Goal: Task Accomplishment & Management: Manage account settings

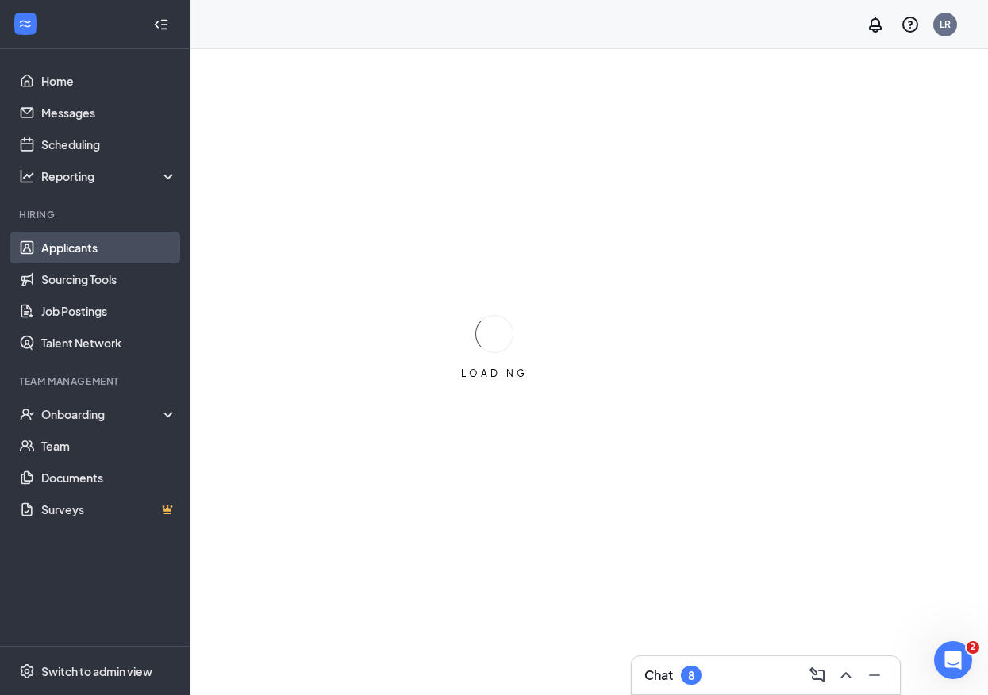
click at [50, 249] on link "Applicants" at bounding box center [109, 248] width 136 height 32
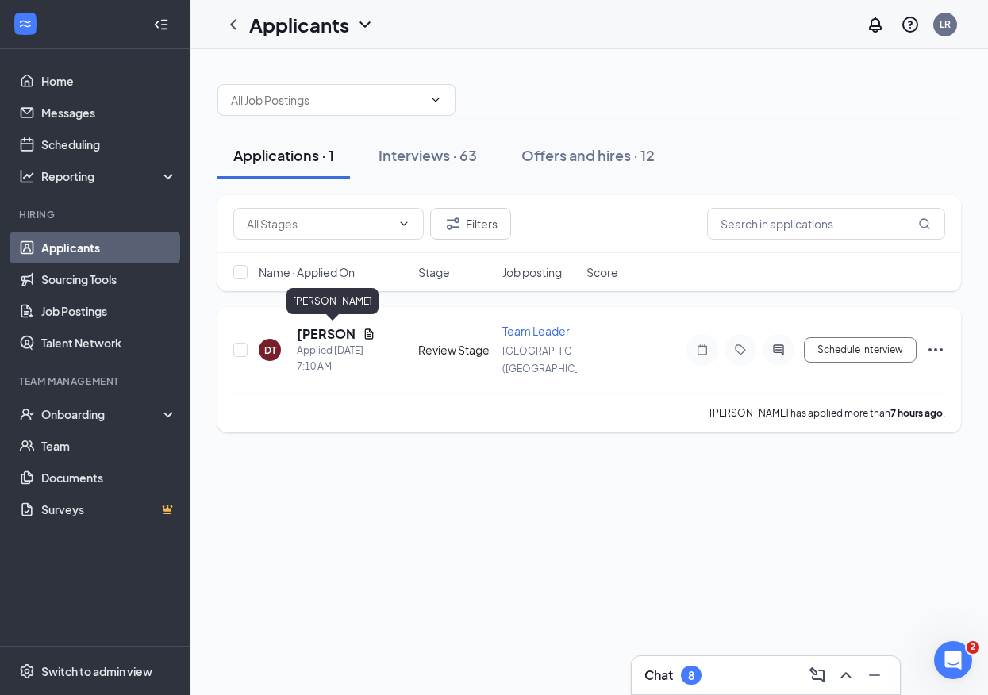
click at [329, 329] on h5 "[PERSON_NAME]" at bounding box center [327, 333] width 60 height 17
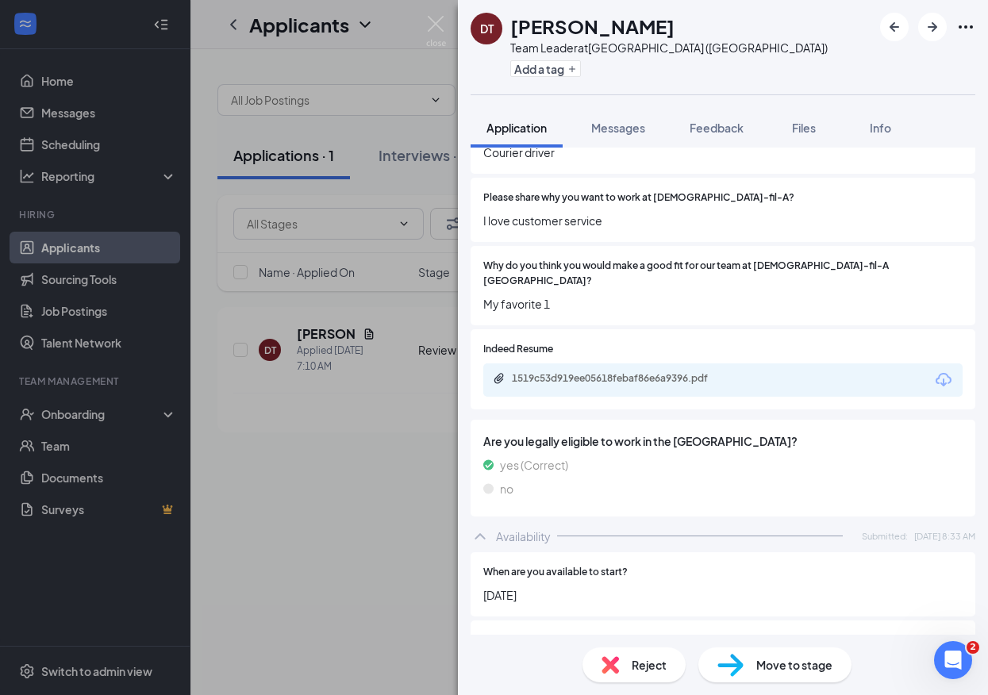
scroll to position [706, 0]
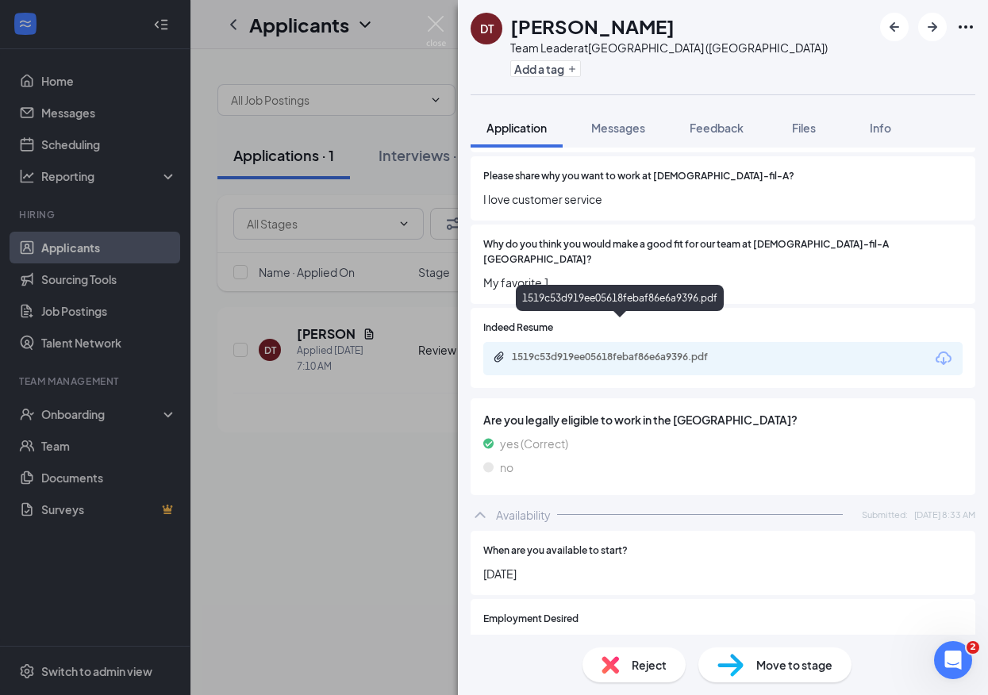
click at [586, 351] on div "1519c53d919ee05618febaf86e6a9396.pdf" at bounding box center [621, 358] width 257 height 15
click at [615, 660] on img at bounding box center [610, 664] width 17 height 17
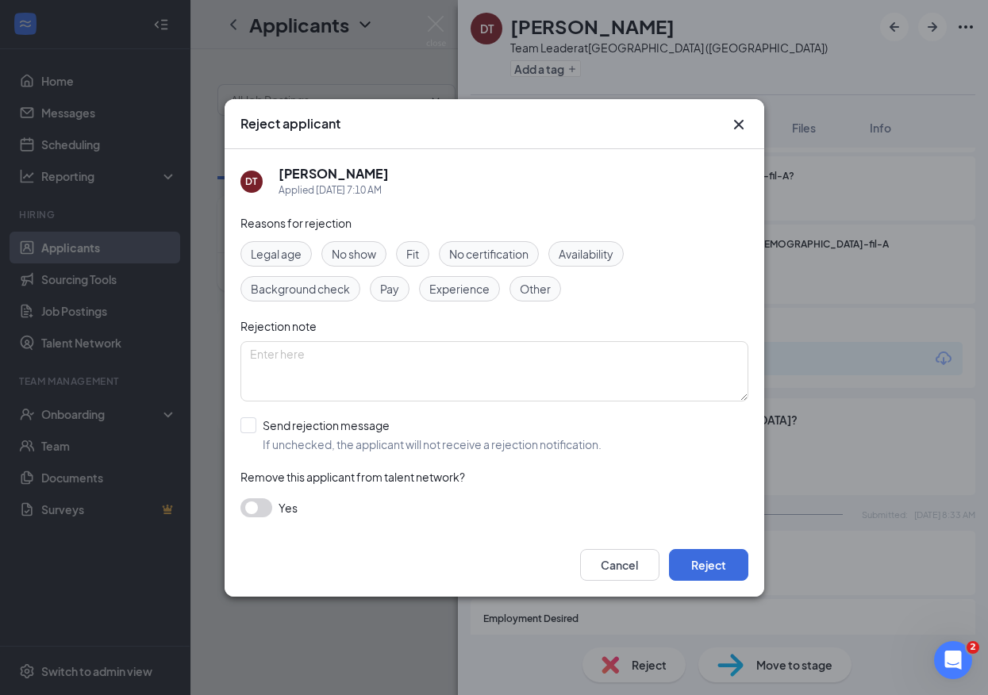
click at [419, 252] on span "Fit" at bounding box center [412, 253] width 13 height 17
click at [725, 565] on button "Reject" at bounding box center [708, 565] width 79 height 32
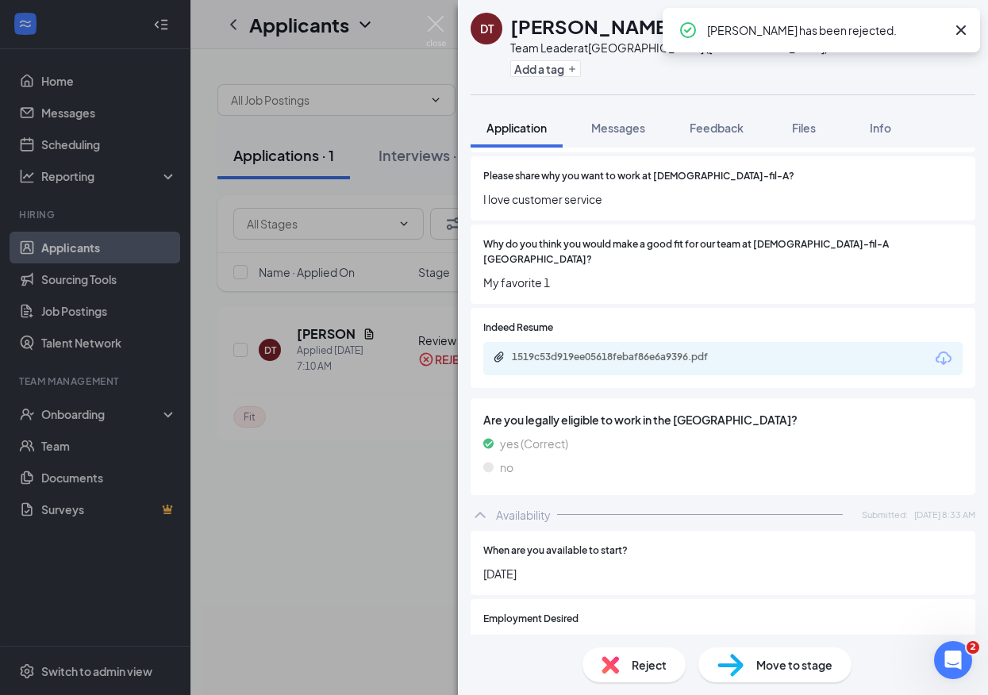
click at [411, 171] on div "DT [PERSON_NAME] Team Leader at [GEOGRAPHIC_DATA] ([GEOGRAPHIC_DATA]) Add a tag…" at bounding box center [494, 347] width 988 height 695
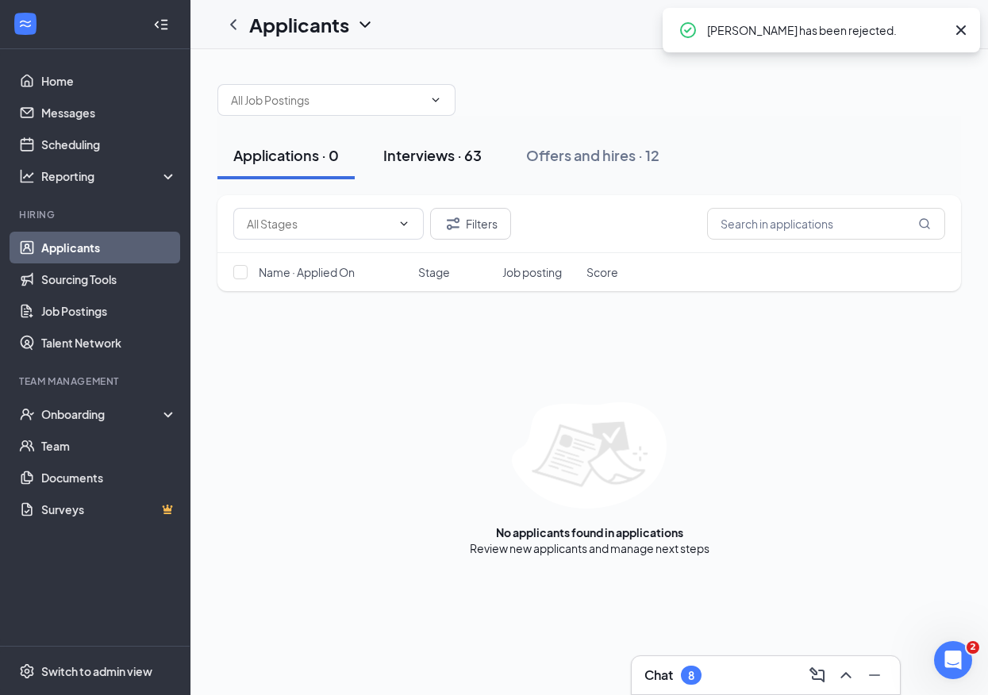
click at [457, 160] on div "Interviews · 63" at bounding box center [432, 155] width 98 height 20
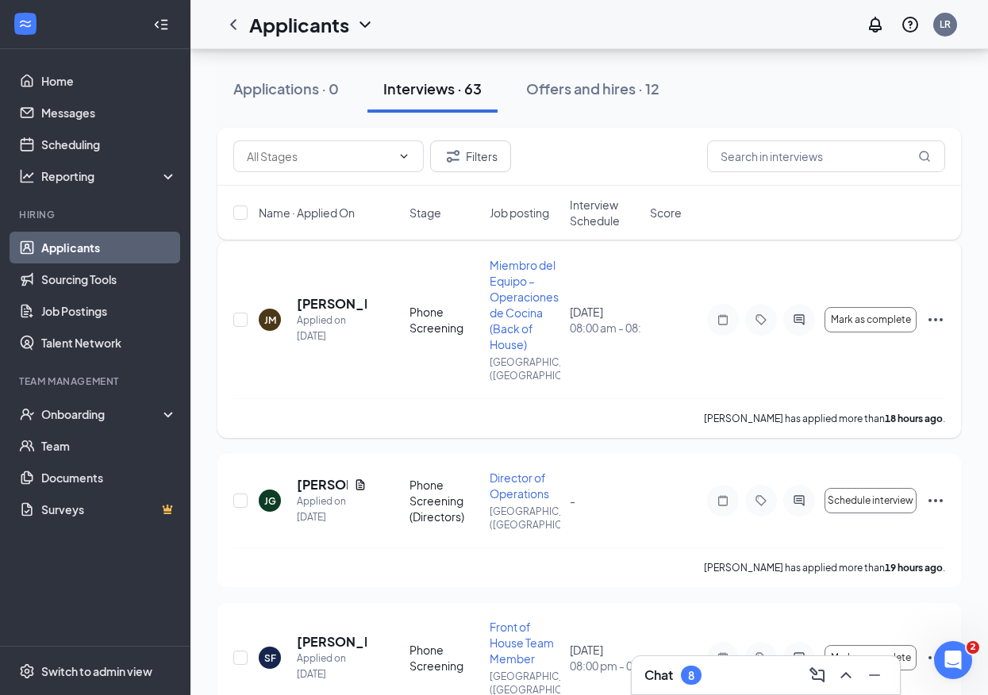
scroll to position [134, 0]
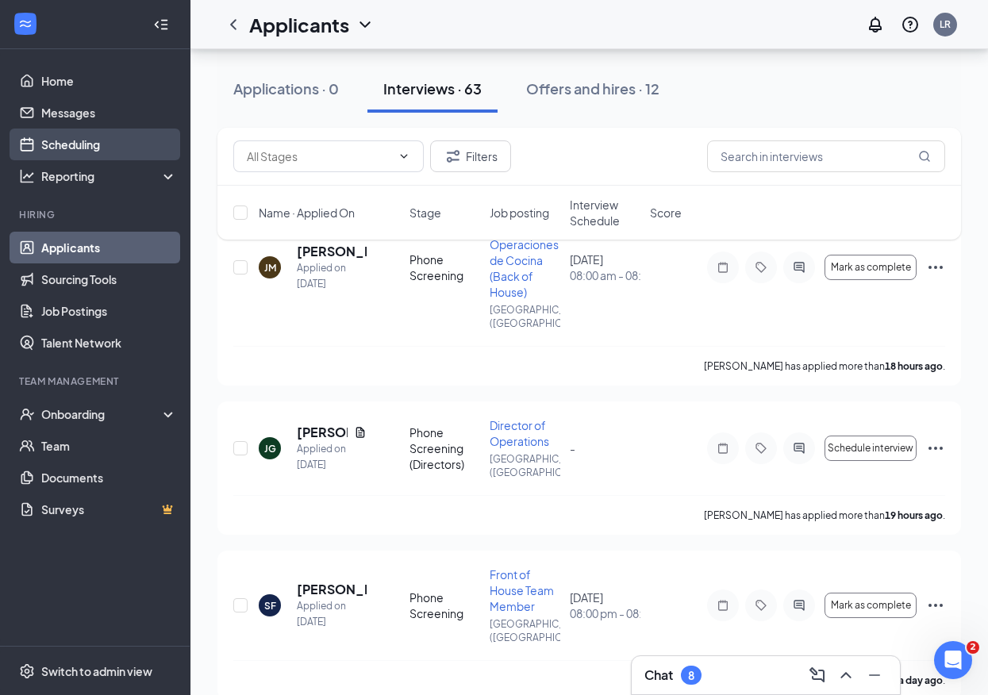
click at [106, 148] on link "Scheduling" at bounding box center [109, 145] width 136 height 32
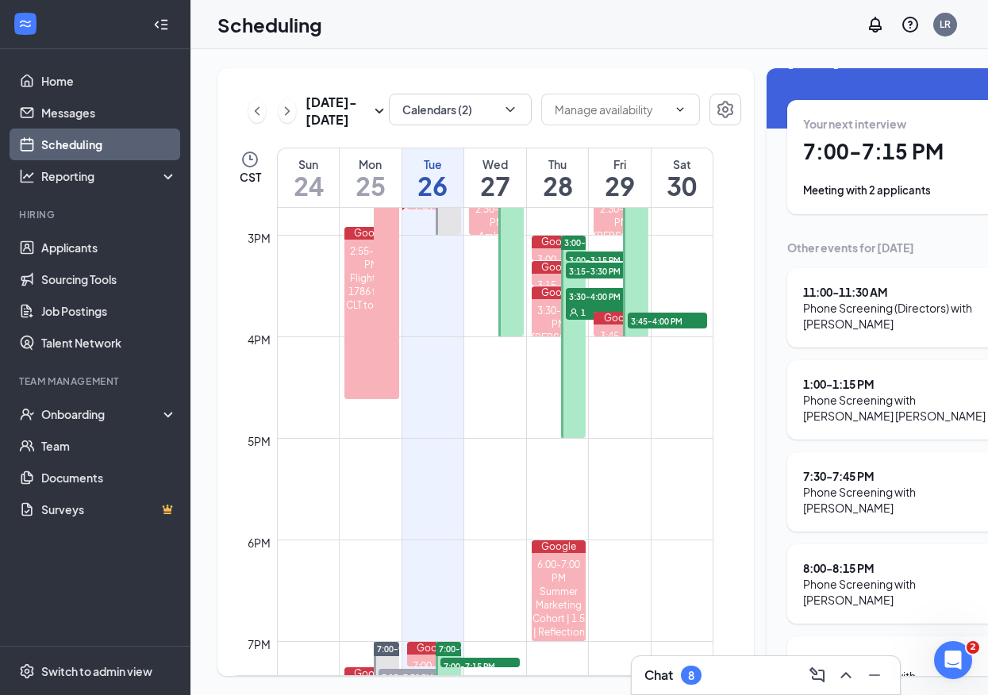
scroll to position [52, 0]
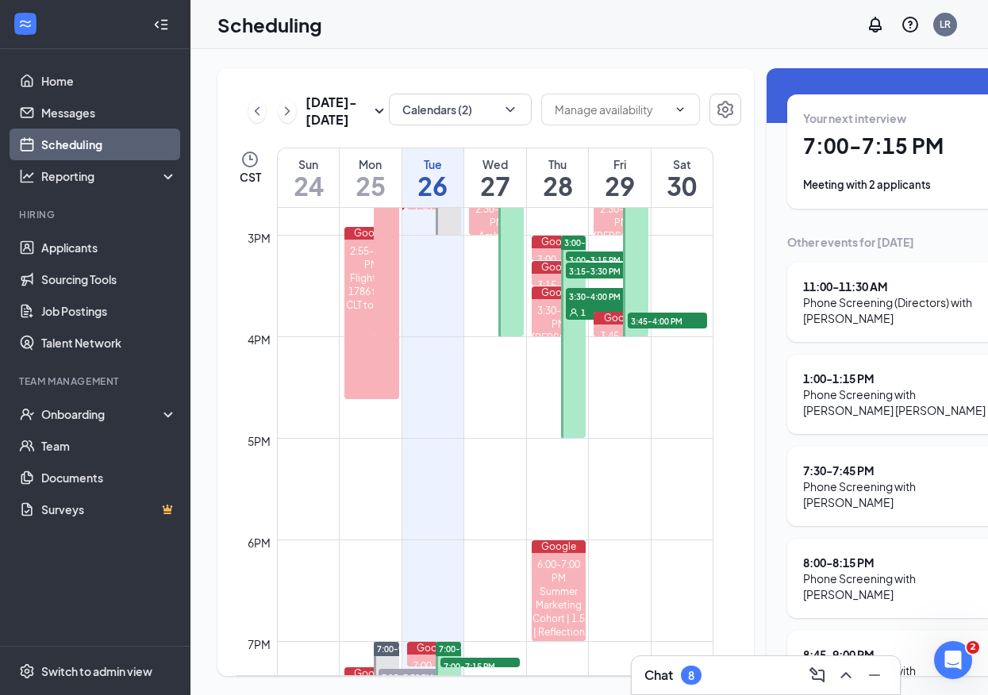
click at [854, 324] on div "Phone Screening (Directors) with [PERSON_NAME]" at bounding box center [901, 310] width 196 height 32
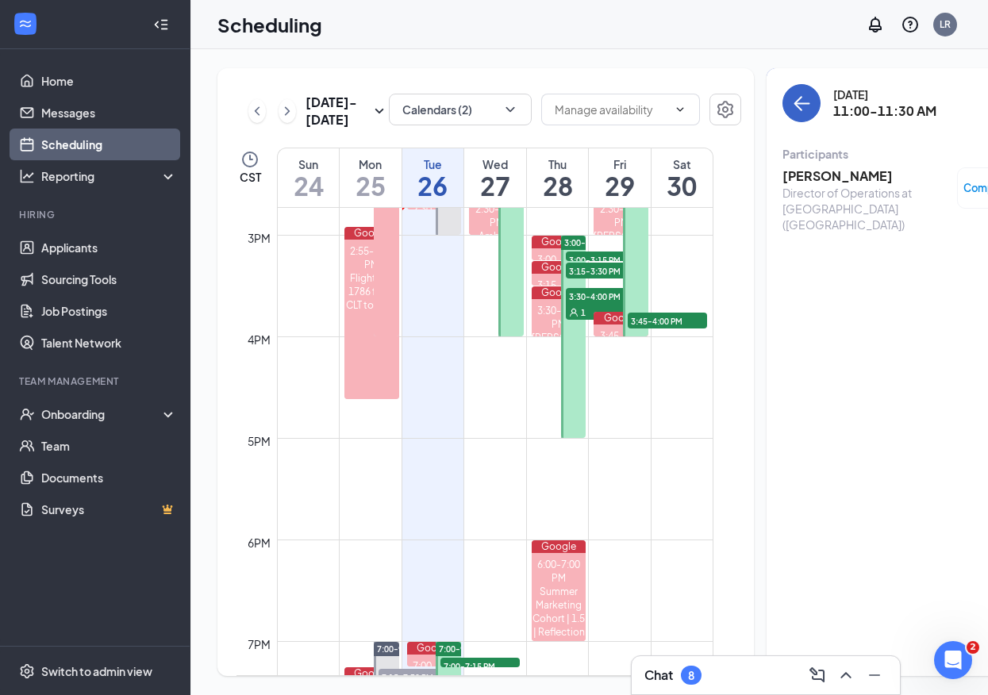
click at [783, 89] on button "back-button" at bounding box center [802, 103] width 38 height 38
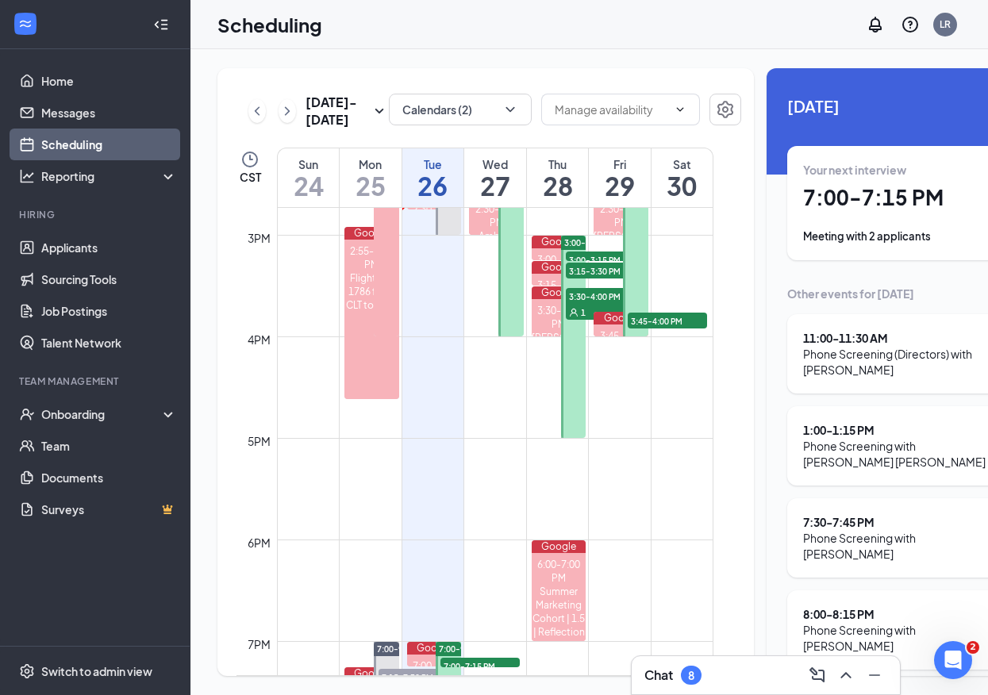
click at [851, 436] on div "1:00 - 1:15 PM" at bounding box center [901, 430] width 196 height 16
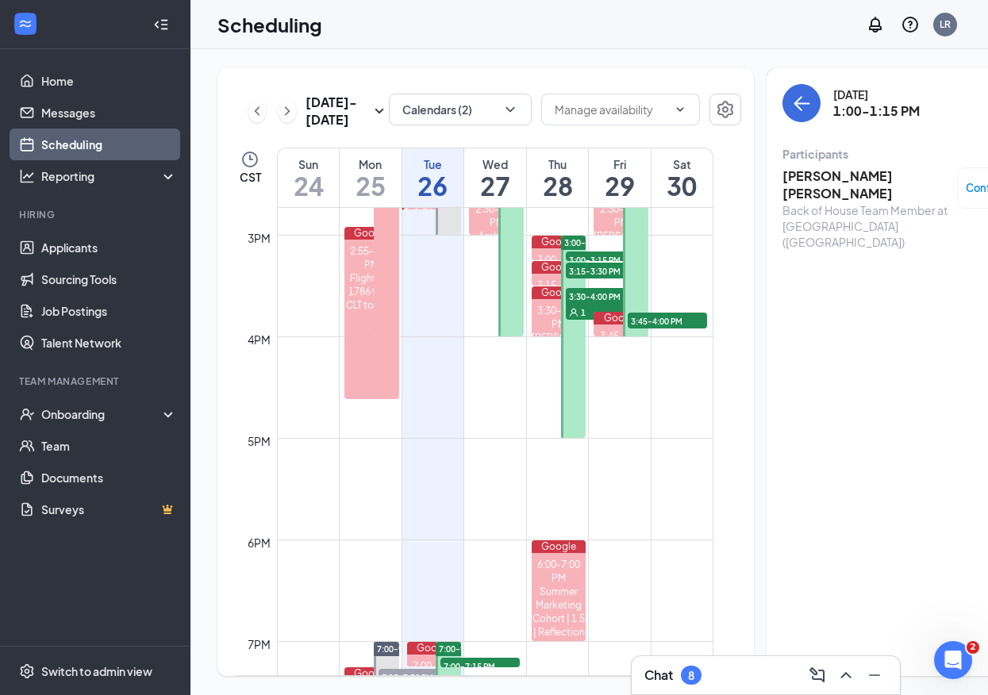
click at [827, 174] on h3 "[PERSON_NAME] [PERSON_NAME]" at bounding box center [866, 184] width 167 height 35
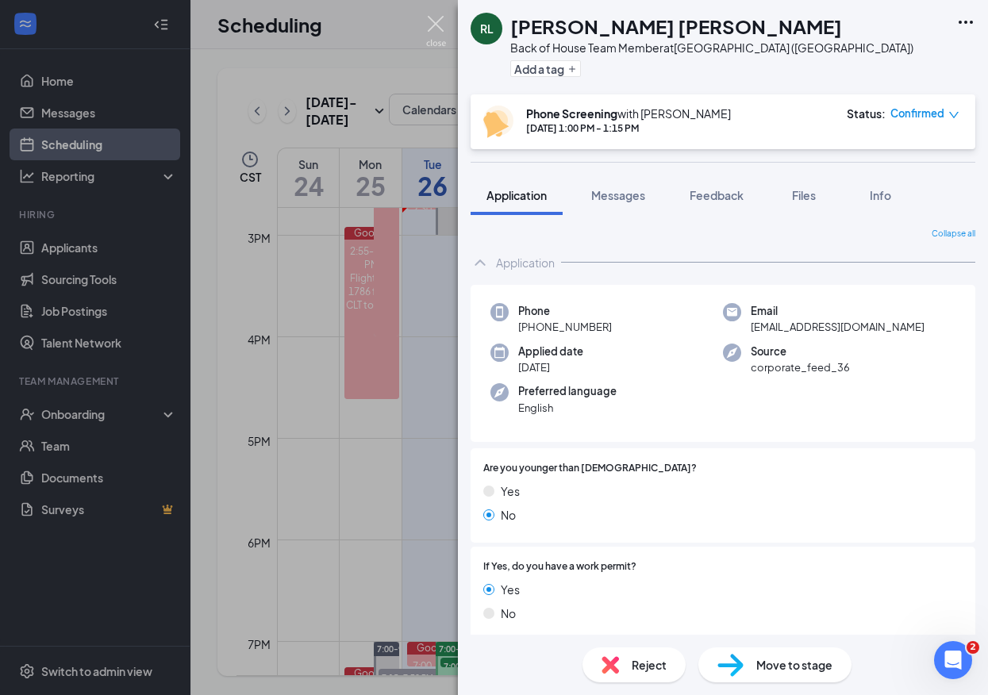
click at [441, 24] on img at bounding box center [436, 31] width 20 height 31
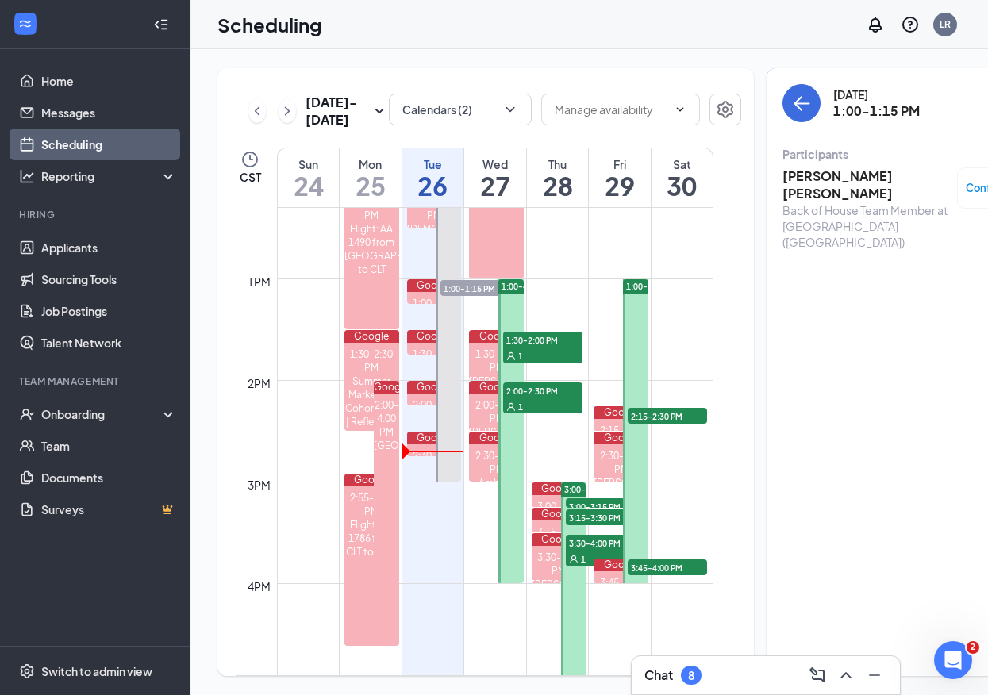
scroll to position [1244, 0]
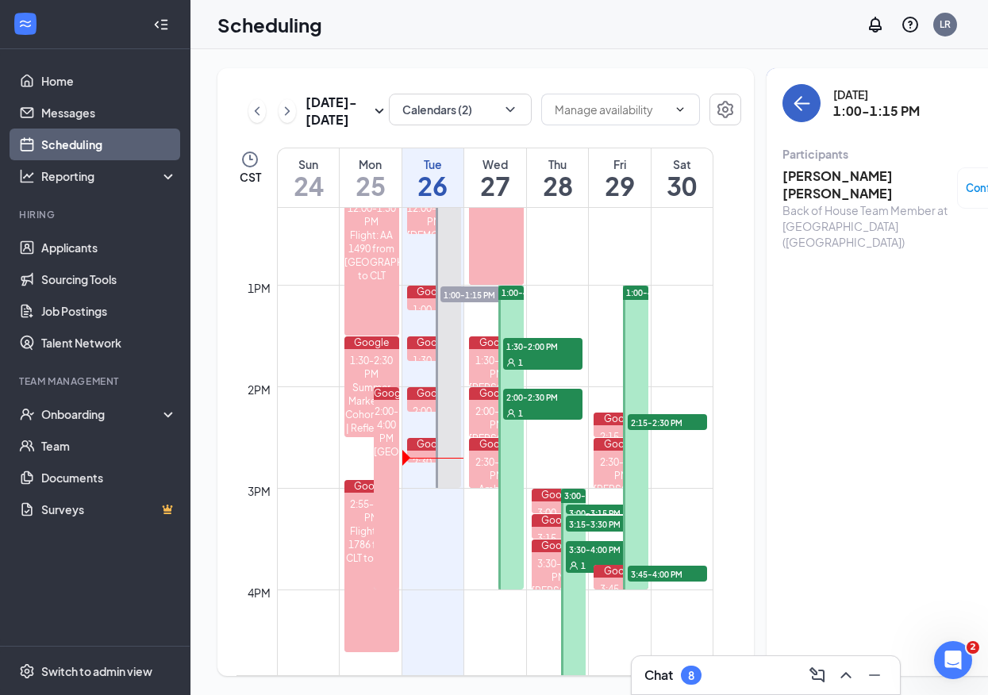
click at [792, 98] on icon "ArrowLeft" at bounding box center [801, 103] width 19 height 19
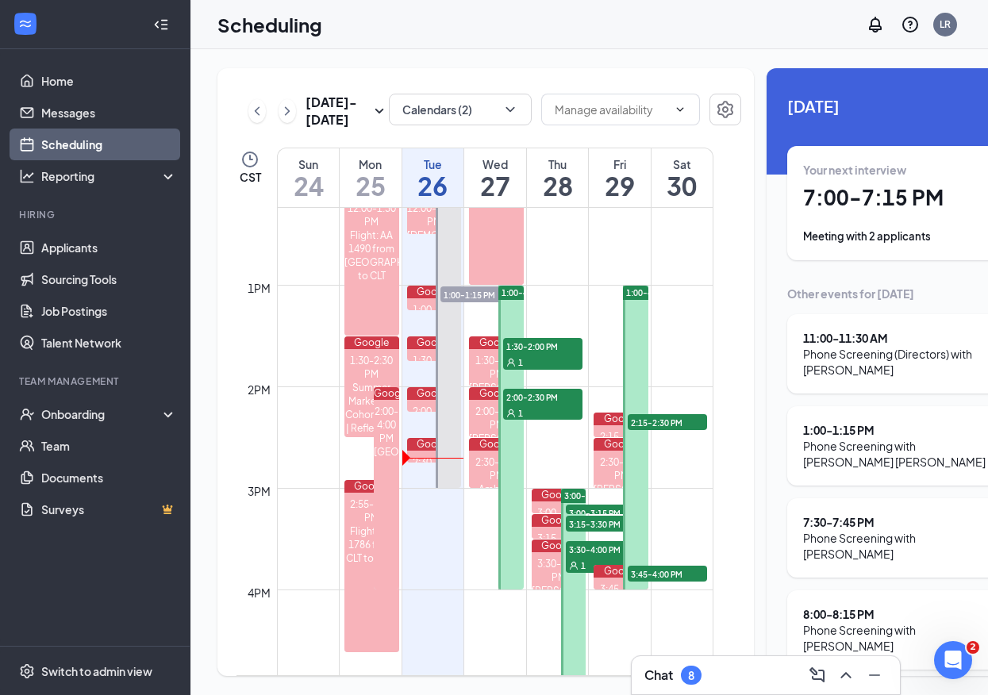
click at [890, 206] on h1 "7:00 - 7:15 PM" at bounding box center [912, 197] width 219 height 27
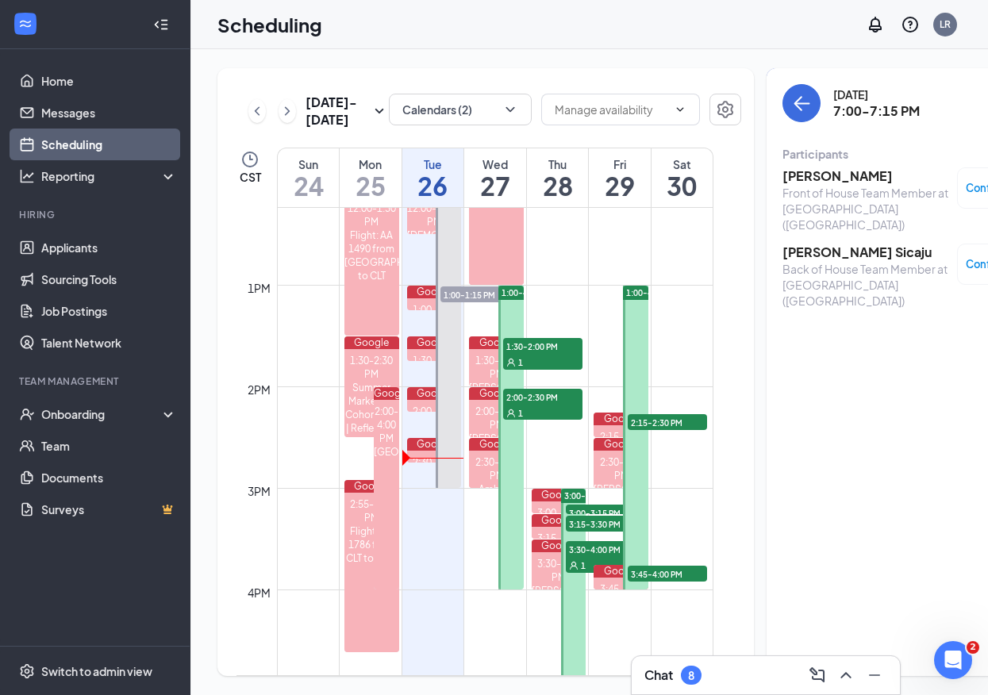
click at [860, 175] on h3 "[PERSON_NAME]" at bounding box center [866, 175] width 167 height 17
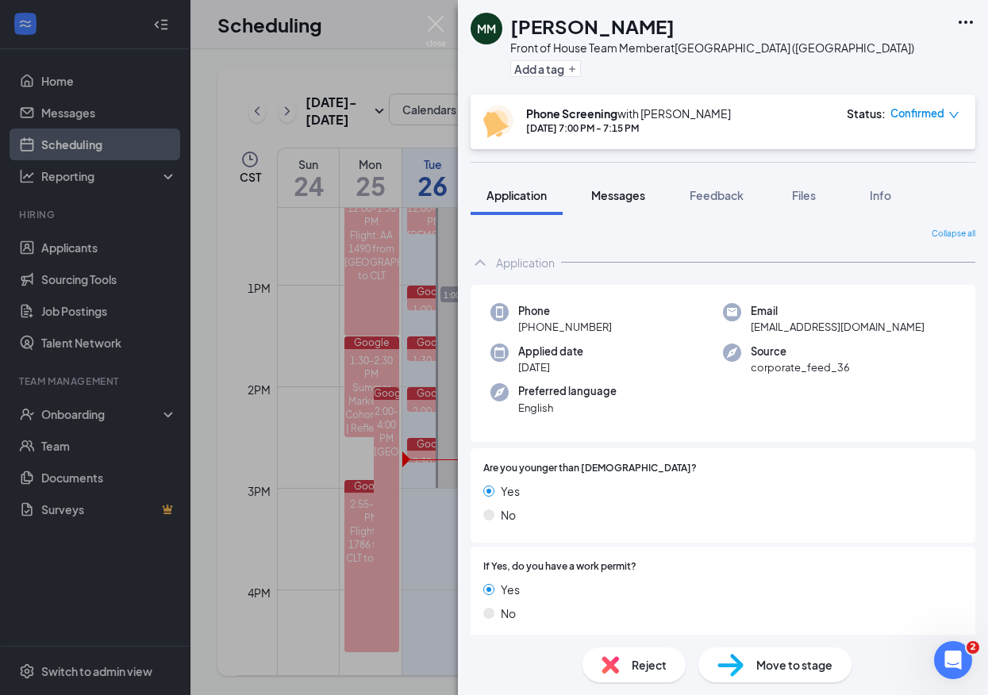
click at [628, 187] on button "Messages" at bounding box center [618, 195] width 86 height 40
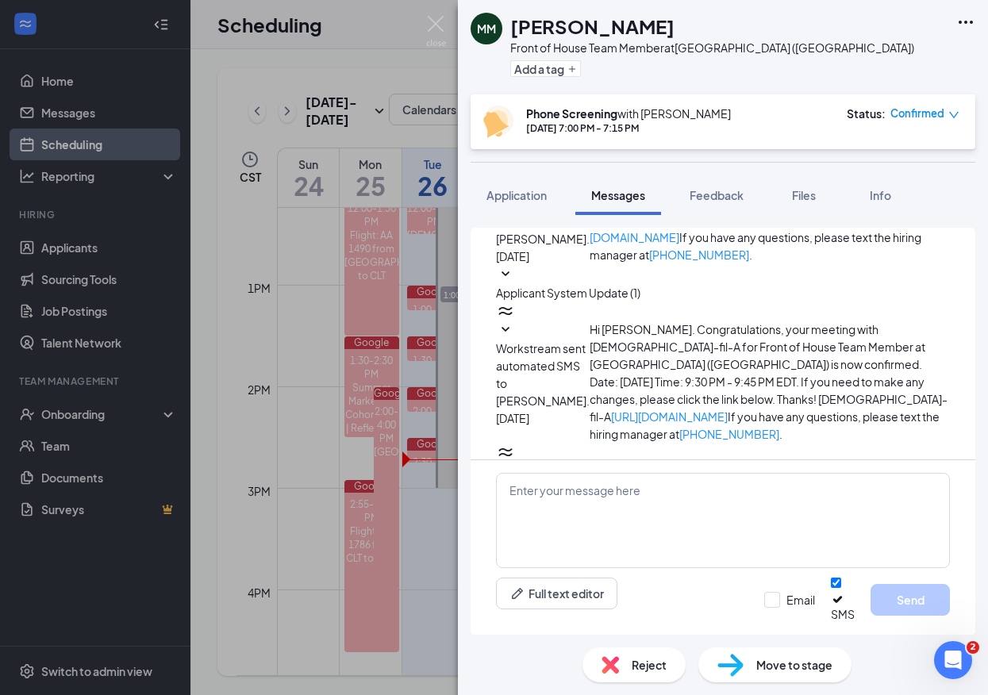
scroll to position [467, 0]
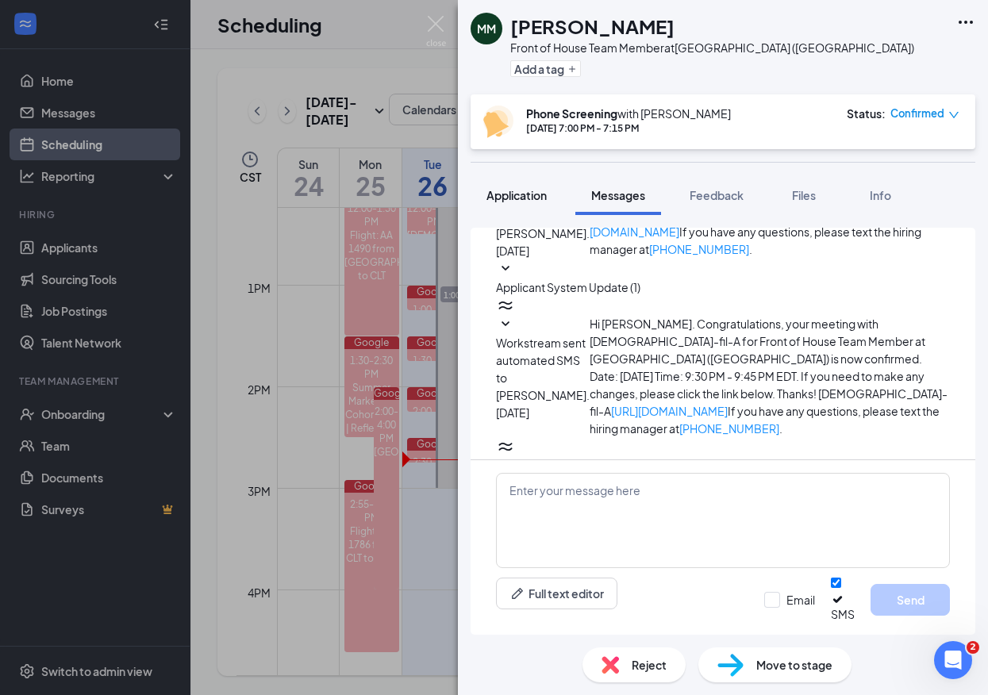
click at [522, 192] on span "Application" at bounding box center [517, 195] width 60 height 14
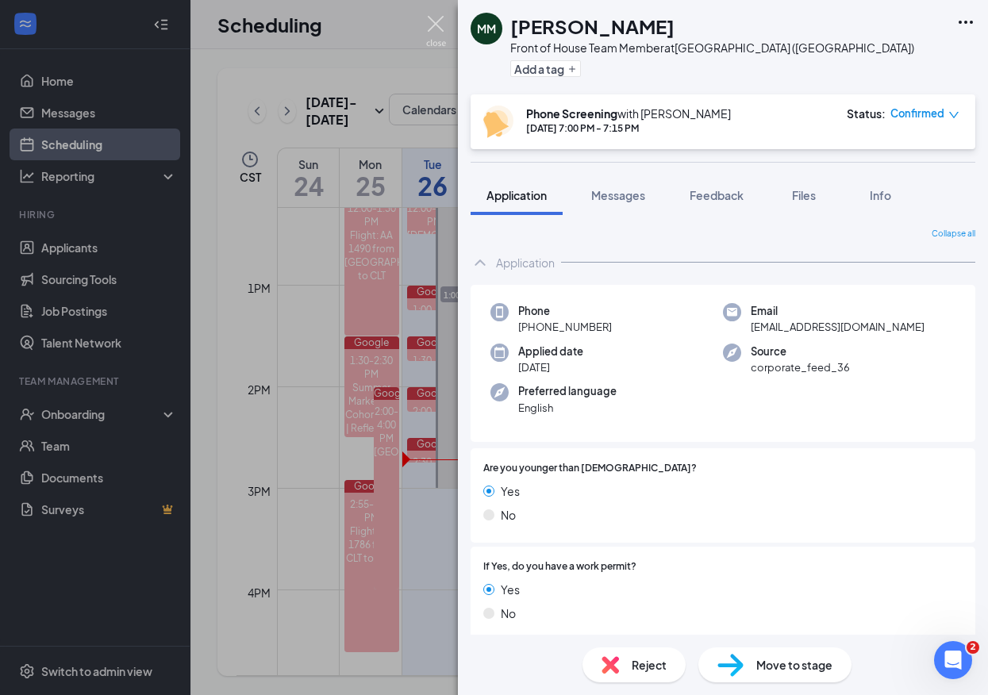
click at [440, 26] on img at bounding box center [436, 31] width 20 height 31
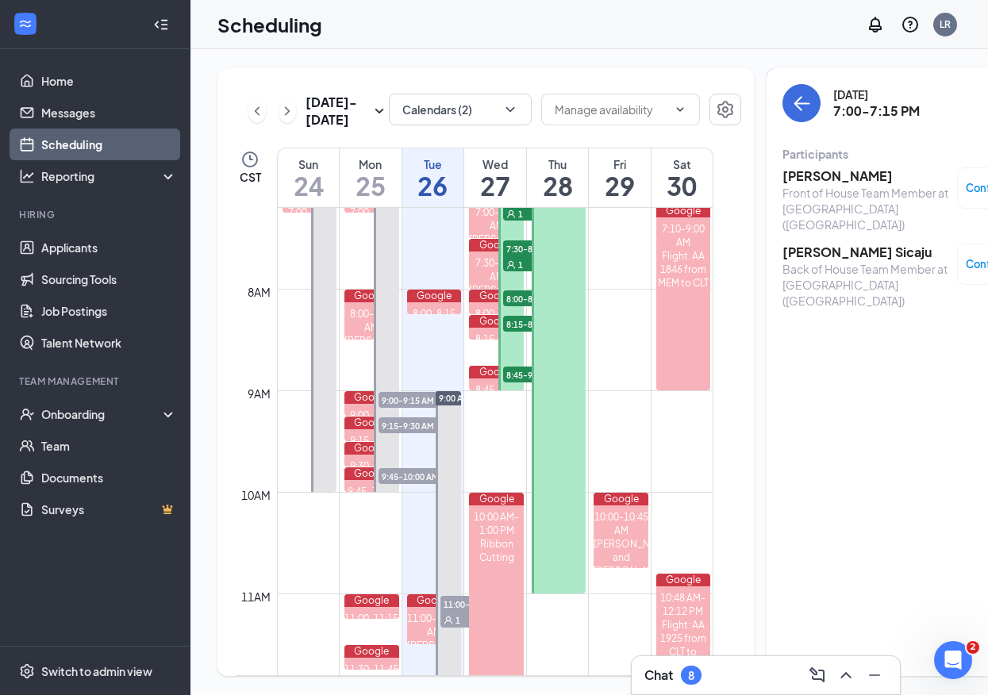
scroll to position [731, 0]
click at [792, 106] on icon "ArrowLeft" at bounding box center [801, 103] width 19 height 19
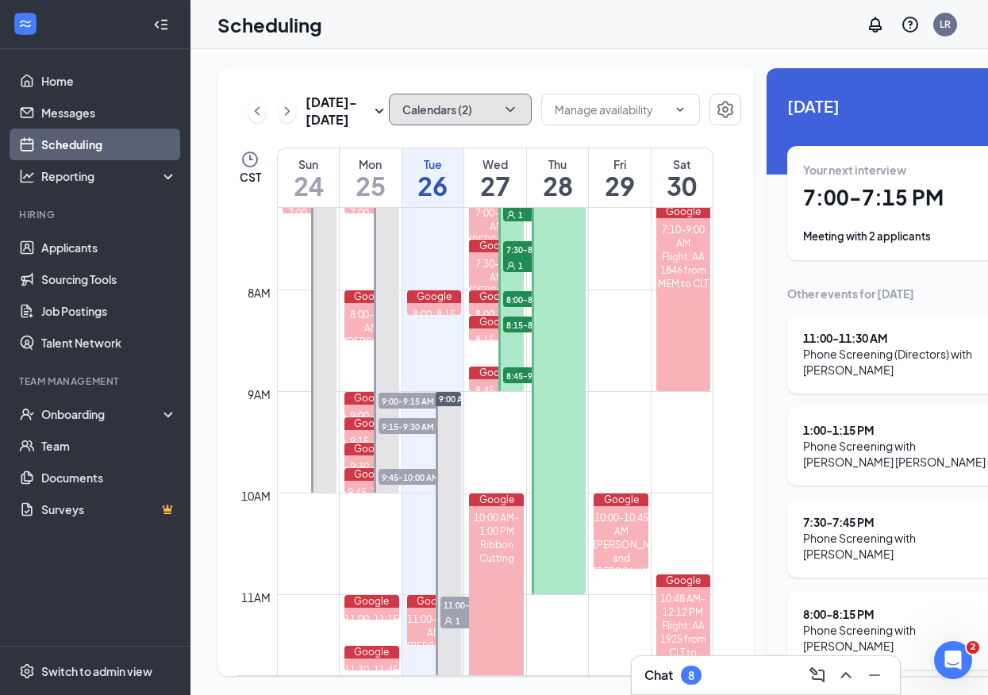
click at [470, 94] on button "Calendars (2)" at bounding box center [460, 110] width 143 height 32
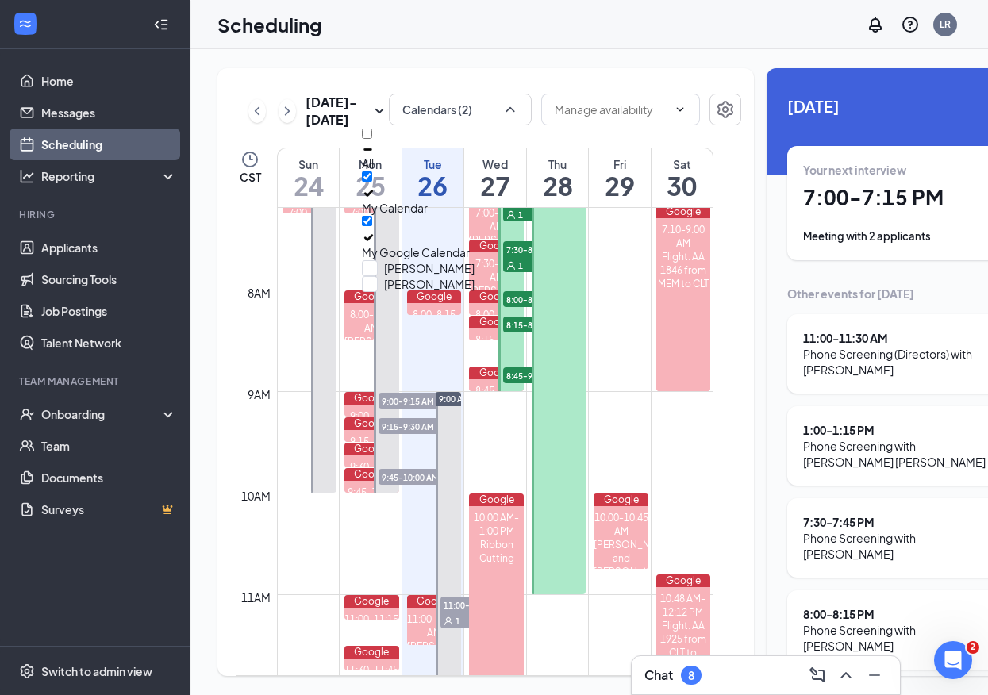
click at [326, 173] on div "[DATE] - [DATE] Calendars (2) CST Sun 24 Mon 25 Tue 26 Wed 27 Thu 28 Fri 29 Sat…" at bounding box center [485, 372] width 537 height 608
click at [442, 199] on h1 "26" at bounding box center [433, 185] width 62 height 27
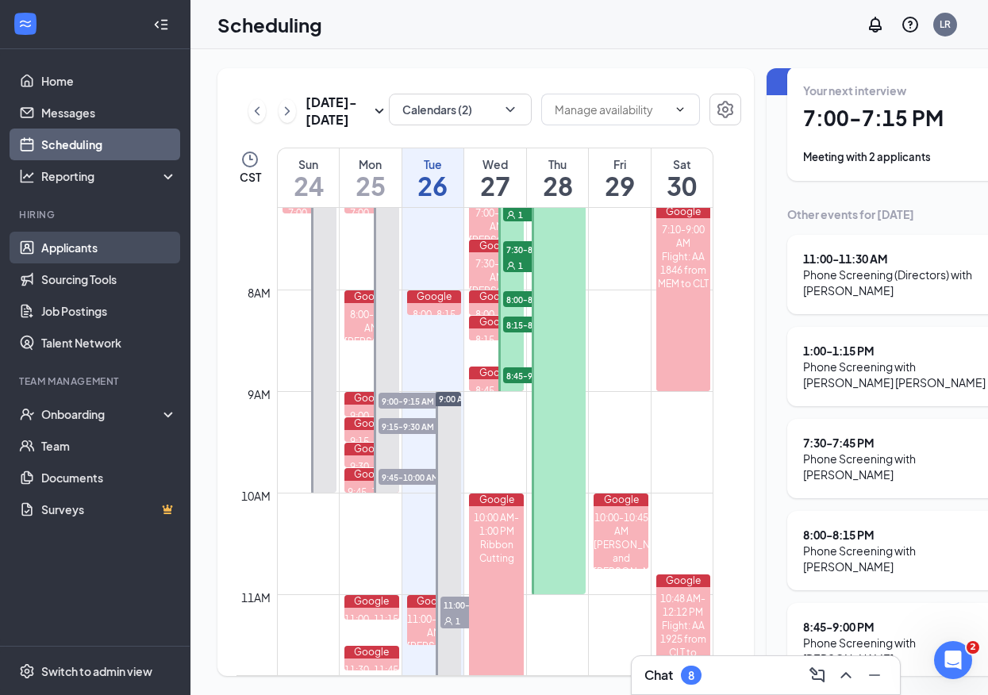
click at [67, 251] on link "Applicants" at bounding box center [109, 248] width 136 height 32
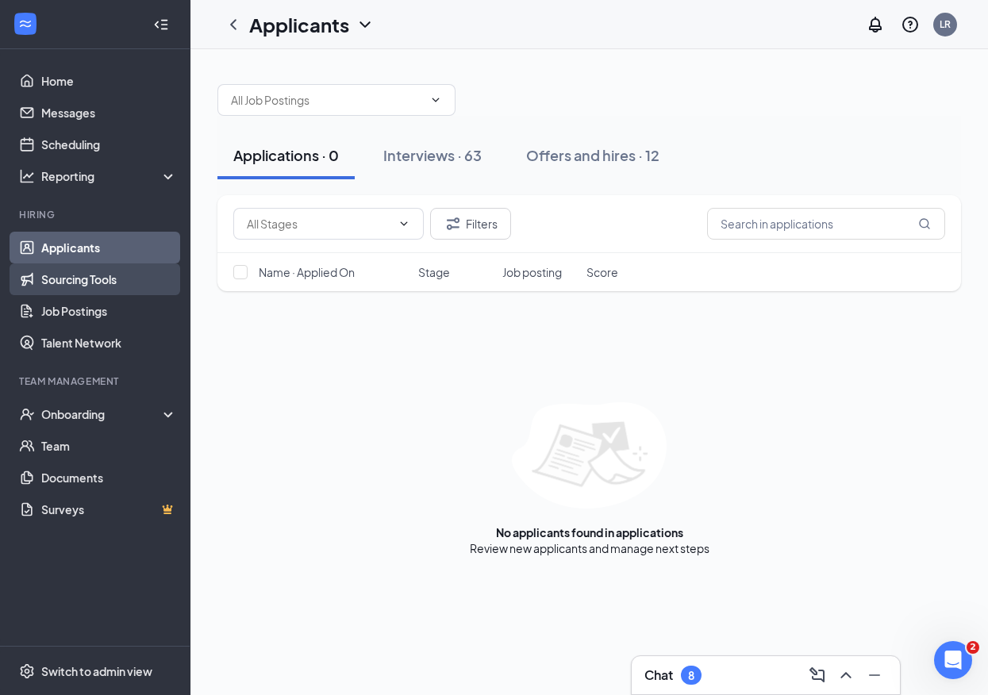
click at [67, 280] on link "Sourcing Tools" at bounding box center [109, 280] width 136 height 32
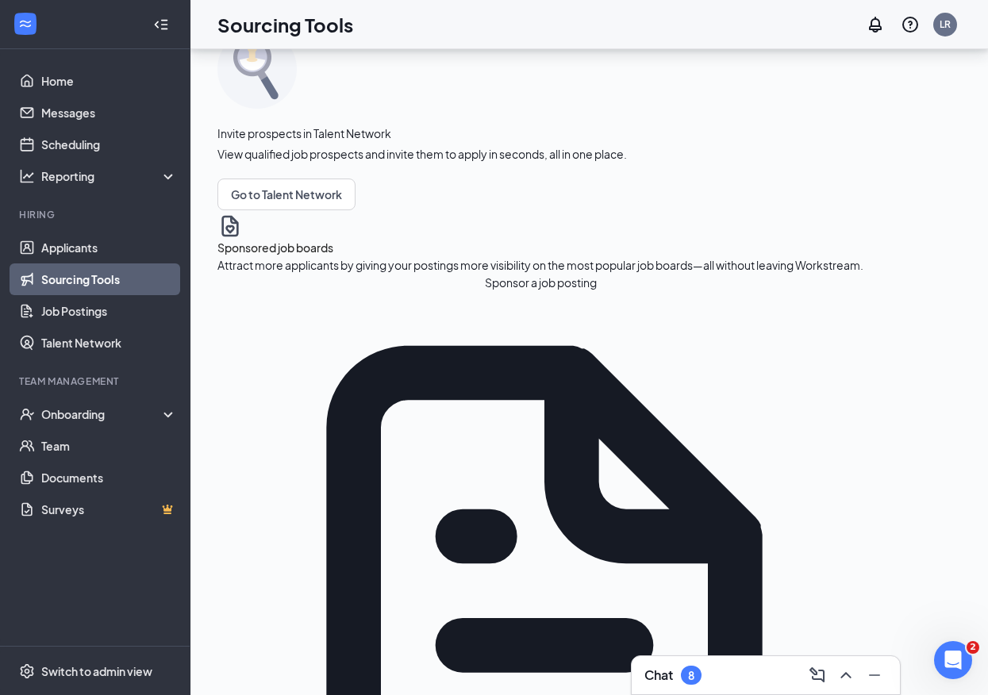
scroll to position [60, 0]
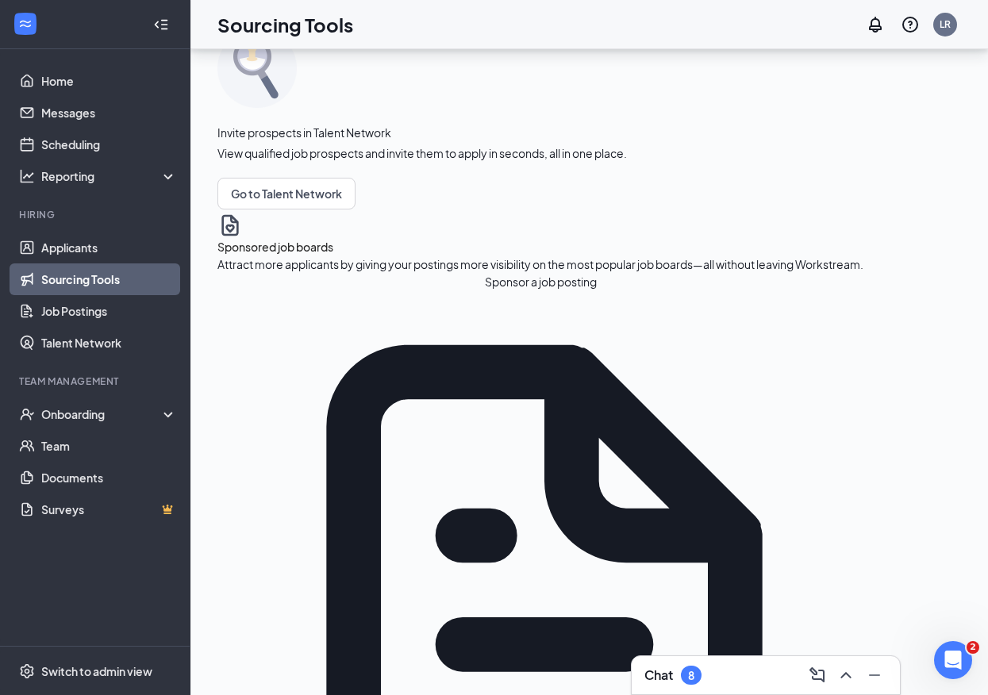
click at [342, 291] on button "Sponsor a job posting" at bounding box center [540, 281] width 646 height 17
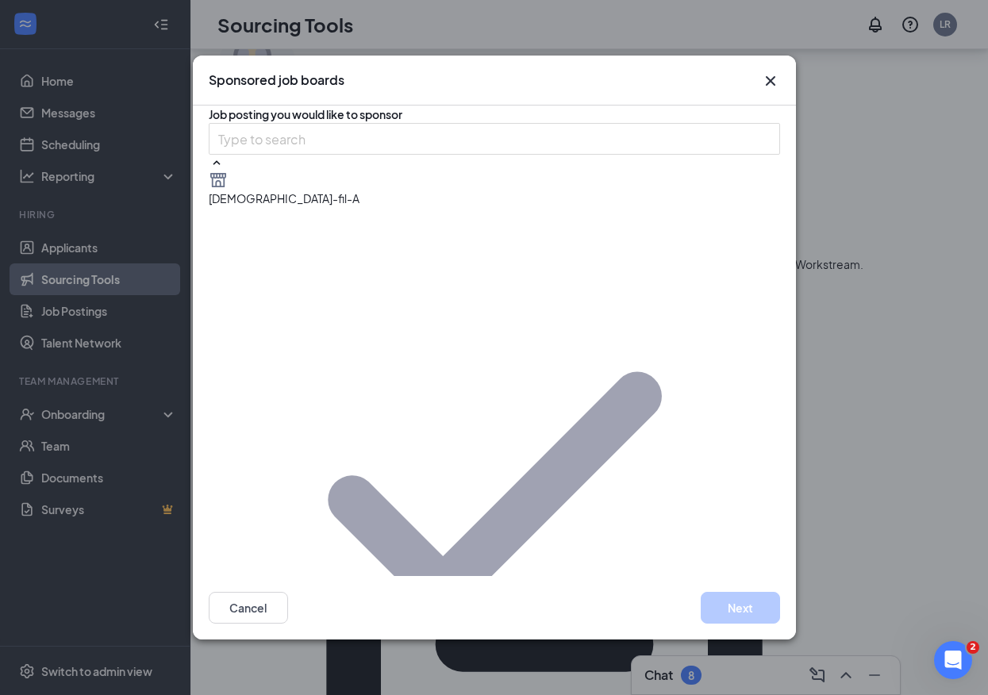
click at [752, 608] on button "Next" at bounding box center [740, 608] width 79 height 32
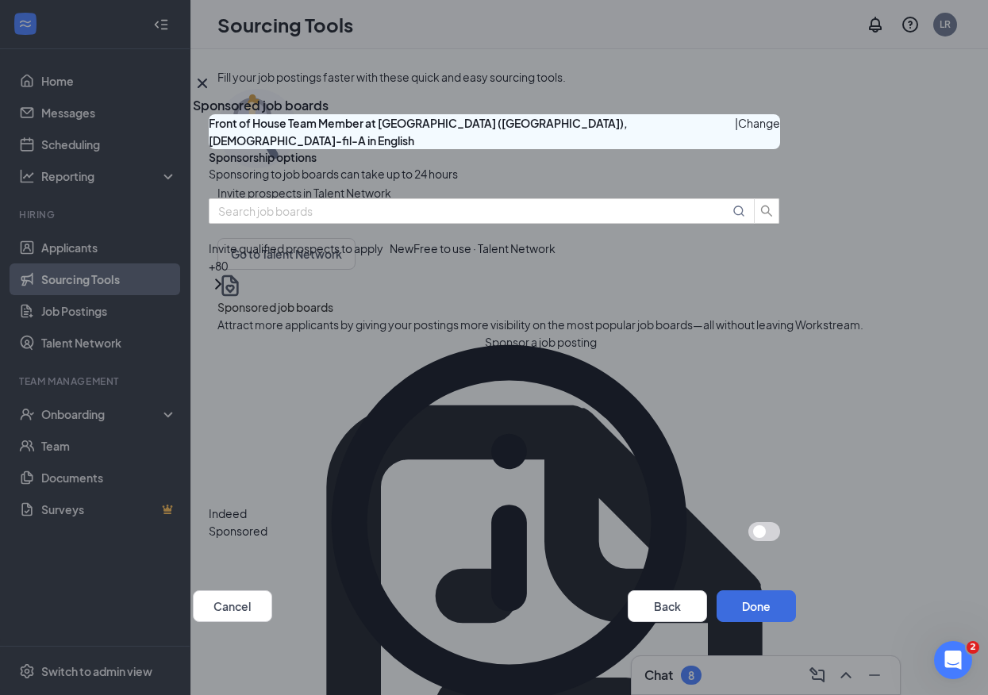
click at [749, 522] on button "button" at bounding box center [765, 531] width 32 height 19
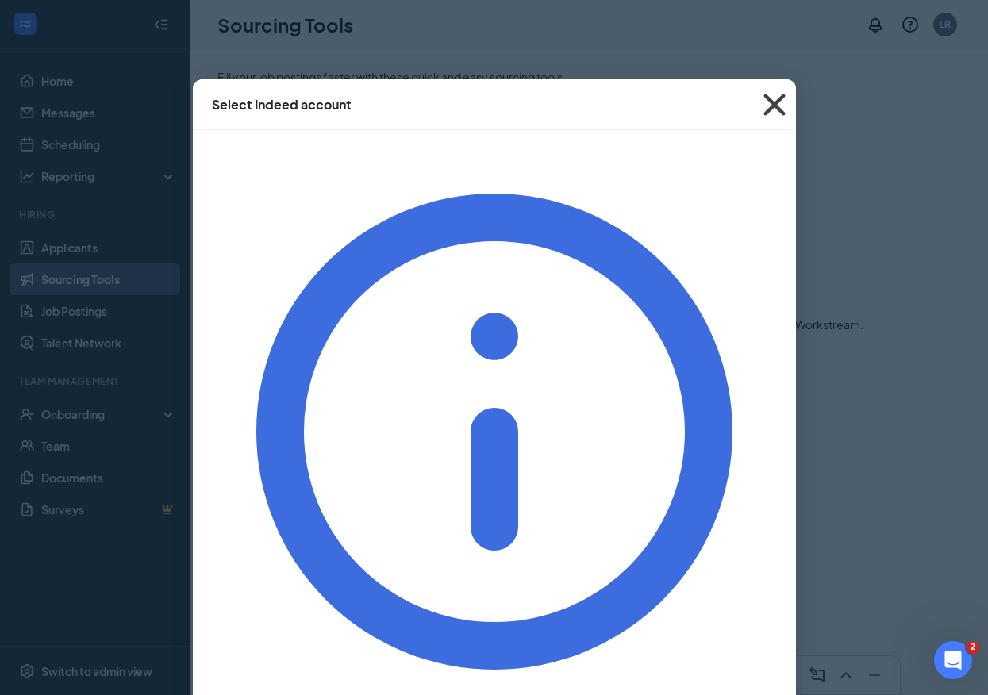
click at [774, 100] on icon "Cross" at bounding box center [774, 104] width 43 height 43
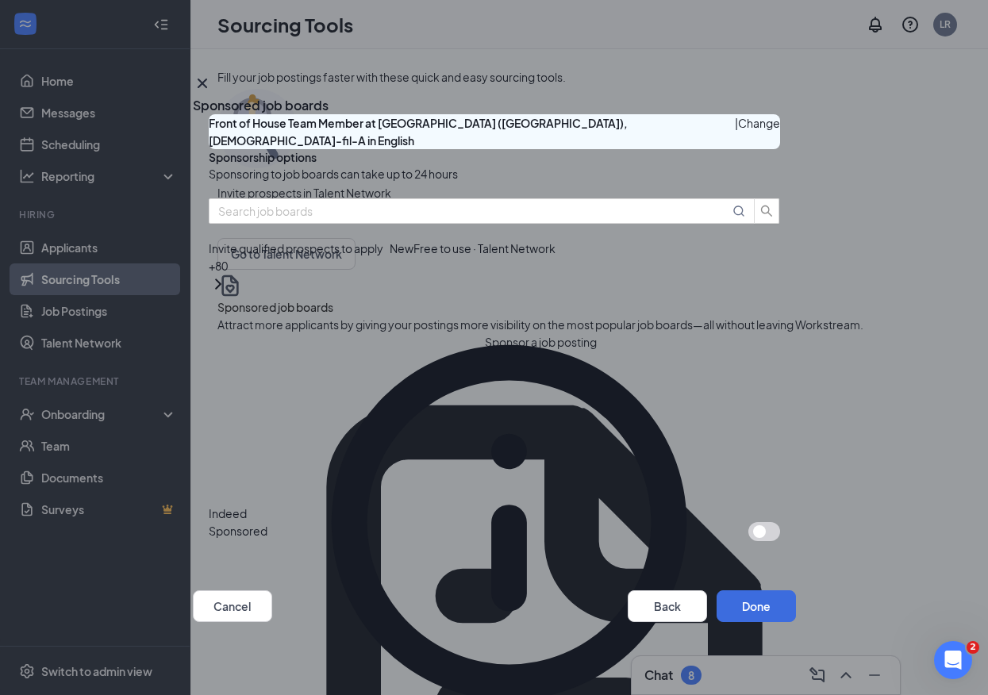
click at [206, 79] on icon "Cross" at bounding box center [202, 83] width 10 height 10
